Goal: Task Accomplishment & Management: Use online tool/utility

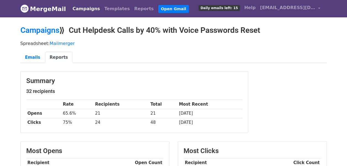
click at [79, 7] on link "Campaigns" at bounding box center [86, 8] width 32 height 11
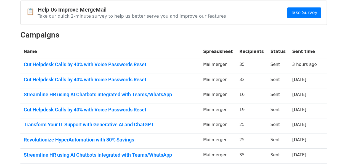
scroll to position [55, 0]
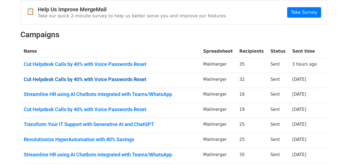
click at [100, 78] on link "Cut Helpdesk Calls by 40% with Voice Passwords Reset" at bounding box center [110, 80] width 173 height 6
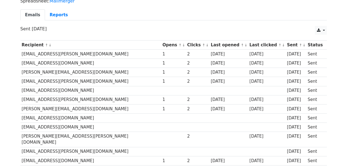
scroll to position [55, 0]
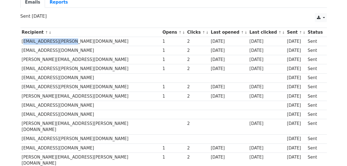
drag, startPoint x: 20, startPoint y: 41, endPoint x: 68, endPoint y: 40, distance: 47.2
click at [68, 40] on td "[EMAIL_ADDRESS][PERSON_NAME][DOMAIN_NAME]" at bounding box center [90, 41] width 141 height 9
copy td "[EMAIL_ADDRESS][PERSON_NAME][DOMAIN_NAME]"
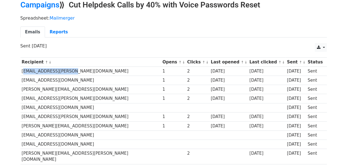
scroll to position [0, 0]
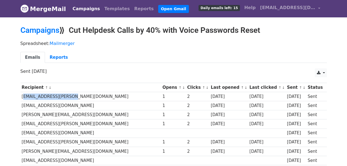
copy td "[EMAIL_ADDRESS][PERSON_NAME][DOMAIN_NAME]"
drag, startPoint x: 22, startPoint y: 105, endPoint x: 95, endPoint y: 107, distance: 73.8
click at [95, 107] on td "[EMAIL_ADDRESS][DOMAIN_NAME]" at bounding box center [90, 105] width 141 height 9
copy td "[EMAIL_ADDRESS][DOMAIN_NAME]"
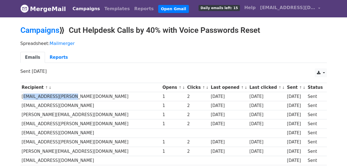
copy td "[EMAIL_ADDRESS][DOMAIN_NAME]"
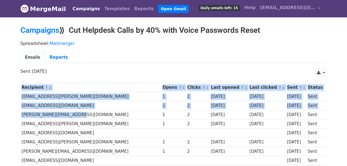
drag, startPoint x: 19, startPoint y: 115, endPoint x: 71, endPoint y: 115, distance: 51.4
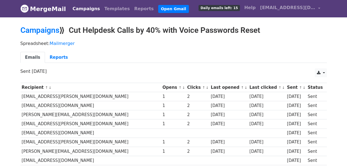
drag, startPoint x: 71, startPoint y: 115, endPoint x: 81, endPoint y: 122, distance: 12.1
click at [81, 122] on td "[EMAIL_ADDRESS][PERSON_NAME][DOMAIN_NAME]" at bounding box center [90, 124] width 141 height 9
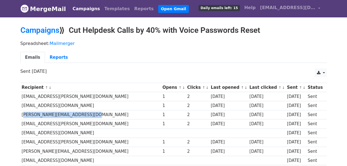
drag, startPoint x: 21, startPoint y: 113, endPoint x: 89, endPoint y: 111, distance: 68.0
click at [89, 111] on td "[PERSON_NAME][EMAIL_ADDRESS][DOMAIN_NAME]" at bounding box center [90, 115] width 141 height 9
copy td "[PERSON_NAME][EMAIL_ADDRESS][DOMAIN_NAME]"
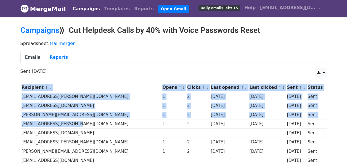
drag, startPoint x: 20, startPoint y: 124, endPoint x: 87, endPoint y: 126, distance: 67.4
click at [87, 125] on td "[EMAIL_ADDRESS][PERSON_NAME][DOMAIN_NAME]" at bounding box center [90, 124] width 141 height 9
click at [61, 123] on td "[EMAIL_ADDRESS][PERSON_NAME][DOMAIN_NAME]" at bounding box center [90, 124] width 141 height 9
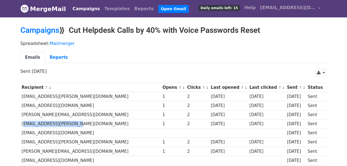
drag, startPoint x: 22, startPoint y: 123, endPoint x: 78, endPoint y: 122, distance: 56.4
click at [78, 122] on td "[EMAIL_ADDRESS][PERSON_NAME][DOMAIN_NAME]" at bounding box center [90, 124] width 141 height 9
copy td "[EMAIL_ADDRESS][PERSON_NAME][DOMAIN_NAME]"
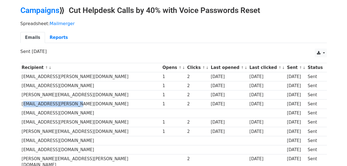
scroll to position [28, 0]
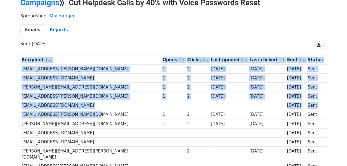
drag, startPoint x: 18, startPoint y: 113, endPoint x: 90, endPoint y: 113, distance: 71.8
drag, startPoint x: 90, startPoint y: 113, endPoint x: 98, endPoint y: 112, distance: 8.9
click at [98, 112] on td "[EMAIL_ADDRESS][PERSON_NAME][DOMAIN_NAME]" at bounding box center [90, 114] width 141 height 9
click at [82, 113] on td "[EMAIL_ADDRESS][PERSON_NAME][DOMAIN_NAME]" at bounding box center [90, 114] width 141 height 9
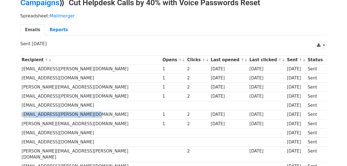
drag, startPoint x: 21, startPoint y: 114, endPoint x: 103, endPoint y: 112, distance: 82.1
click at [103, 112] on td "[EMAIL_ADDRESS][PERSON_NAME][DOMAIN_NAME]" at bounding box center [90, 114] width 141 height 9
copy td "[EMAIL_ADDRESS][PERSON_NAME][DOMAIN_NAME]"
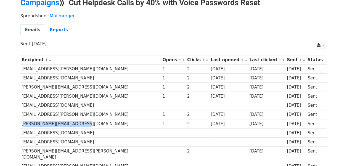
drag, startPoint x: 22, startPoint y: 123, endPoint x: 87, endPoint y: 125, distance: 65.5
click at [87, 125] on td "[PERSON_NAME][EMAIL_ADDRESS][DOMAIN_NAME]" at bounding box center [90, 123] width 141 height 9
copy td "[PERSON_NAME][EMAIL_ADDRESS][DOMAIN_NAME]"
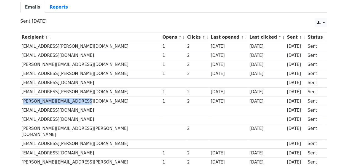
scroll to position [55, 0]
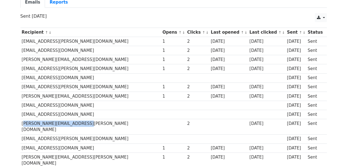
drag, startPoint x: 21, startPoint y: 123, endPoint x: 90, endPoint y: 122, distance: 68.8
click at [90, 122] on td "[PERSON_NAME][EMAIL_ADDRESS][PERSON_NAME][DOMAIN_NAME]" at bounding box center [90, 126] width 141 height 15
copy td "[PERSON_NAME][EMAIL_ADDRESS][PERSON_NAME][DOMAIN_NAME]"
click at [117, 144] on td "[EMAIL_ADDRESS][DOMAIN_NAME]" at bounding box center [90, 148] width 141 height 9
drag, startPoint x: 22, startPoint y: 140, endPoint x: 86, endPoint y: 140, distance: 64.7
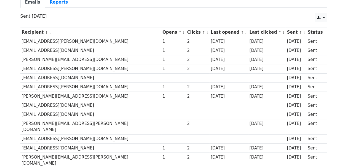
click at [86, 144] on td "[EMAIL_ADDRESS][DOMAIN_NAME]" at bounding box center [90, 148] width 141 height 9
click at [105, 153] on td "[PERSON_NAME][EMAIL_ADDRESS][PERSON_NAME][DOMAIN_NAME]" at bounding box center [90, 160] width 141 height 15
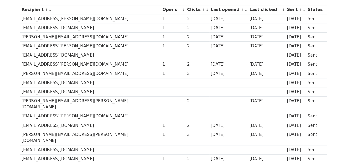
scroll to position [83, 0]
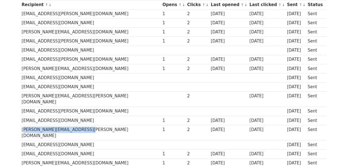
drag, startPoint x: 21, startPoint y: 122, endPoint x: 89, endPoint y: 121, distance: 67.7
click at [89, 125] on td "[PERSON_NAME][EMAIL_ADDRESS][PERSON_NAME][DOMAIN_NAME]" at bounding box center [90, 132] width 141 height 15
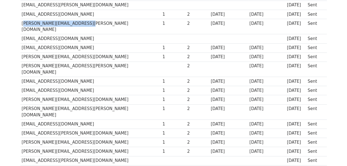
scroll to position [181, 0]
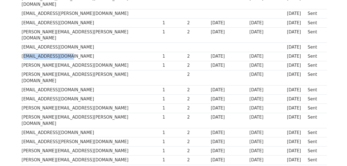
drag, startPoint x: 21, startPoint y: 42, endPoint x: 78, endPoint y: 43, distance: 57.2
click at [78, 52] on td "[EMAIL_ADDRESS][DOMAIN_NAME]" at bounding box center [90, 56] width 141 height 9
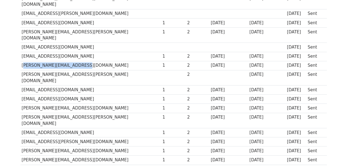
drag, startPoint x: 20, startPoint y: 51, endPoint x: 82, endPoint y: 51, distance: 61.9
click at [82, 61] on td "[PERSON_NAME][EMAIL_ADDRESS][DOMAIN_NAME]" at bounding box center [90, 65] width 141 height 9
drag, startPoint x: 21, startPoint y: 68, endPoint x: 108, endPoint y: 70, distance: 87.1
click at [108, 86] on td "[EMAIL_ADDRESS][DOMAIN_NAME]" at bounding box center [90, 90] width 141 height 9
drag, startPoint x: 20, startPoint y: 78, endPoint x: 86, endPoint y: 80, distance: 66.1
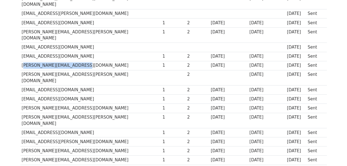
click at [86, 95] on td "[EMAIL_ADDRESS][DOMAIN_NAME]" at bounding box center [90, 99] width 141 height 9
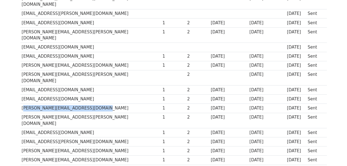
drag, startPoint x: 21, startPoint y: 87, endPoint x: 96, endPoint y: 87, distance: 74.6
click at [96, 104] on td "[PERSON_NAME][EMAIL_ADDRESS][DOMAIN_NAME]" at bounding box center [90, 108] width 141 height 9
click at [19, 96] on div "Recipient ↑ ↓ Opens ↑ ↓ Clicks ↑ ↓ Last opened ↑ ↓ Last clicked ↑ ↓ Sent ↑ ↓ St…" at bounding box center [173, 72] width 315 height 346
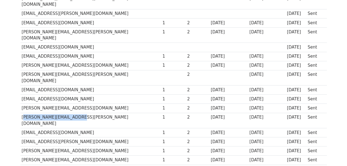
drag, startPoint x: 21, startPoint y: 96, endPoint x: 72, endPoint y: 97, distance: 51.4
click at [72, 113] on td "[PERSON_NAME][EMAIL_ADDRESS][PERSON_NAME][DOMAIN_NAME]" at bounding box center [90, 120] width 141 height 15
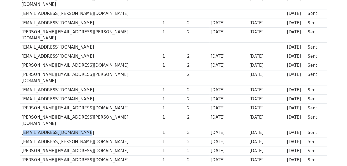
drag, startPoint x: 22, startPoint y: 103, endPoint x: 91, endPoint y: 104, distance: 69.1
click at [91, 128] on td "[EMAIL_ADDRESS][DOMAIN_NAME]" at bounding box center [90, 132] width 141 height 9
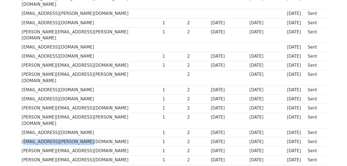
drag, startPoint x: 21, startPoint y: 115, endPoint x: 77, endPoint y: 116, distance: 56.4
click at [77, 138] on td "[EMAIL_ADDRESS][PERSON_NAME][DOMAIN_NAME]" at bounding box center [90, 142] width 141 height 9
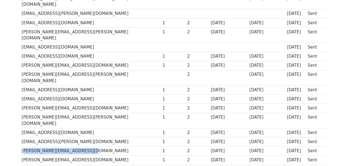
drag, startPoint x: 22, startPoint y: 123, endPoint x: 96, endPoint y: 122, distance: 74.3
click at [96, 147] on td "[PERSON_NAME][EMAIL_ADDRESS][DOMAIN_NAME]" at bounding box center [90, 151] width 141 height 9
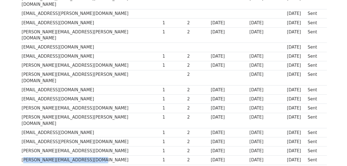
drag, startPoint x: 22, startPoint y: 131, endPoint x: 103, endPoint y: 131, distance: 81.2
click at [103, 156] on td "[PERSON_NAME][EMAIL_ADDRESS][DOMAIN_NAME]" at bounding box center [90, 160] width 141 height 9
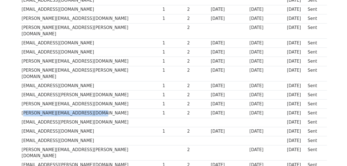
scroll to position [236, 0]
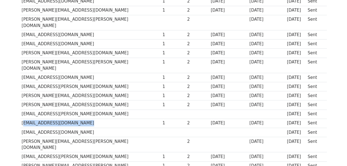
drag, startPoint x: 21, startPoint y: 94, endPoint x: 88, endPoint y: 94, distance: 66.6
click at [88, 119] on td "[EMAIL_ADDRESS][DOMAIN_NAME]" at bounding box center [90, 123] width 141 height 9
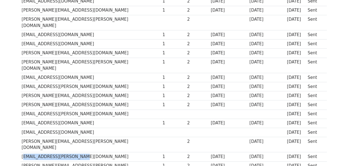
drag, startPoint x: 20, startPoint y: 122, endPoint x: 116, endPoint y: 118, distance: 95.4
click at [116, 153] on td "[EMAIL_ADDRESS][PERSON_NAME][DOMAIN_NAME]" at bounding box center [90, 157] width 141 height 9
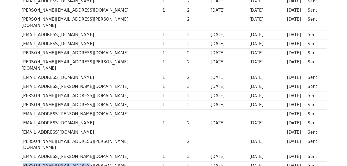
drag, startPoint x: 21, startPoint y: 132, endPoint x: 83, endPoint y: 134, distance: 62.5
click at [83, 162] on td "[PERSON_NAME][EMAIL_ADDRESS][PERSON_NAME][DOMAIN_NAME]" at bounding box center [90, 169] width 141 height 15
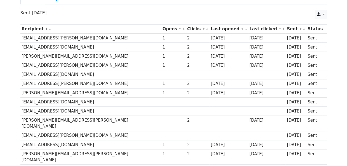
scroll to position [0, 0]
